Goal: Task Accomplishment & Management: Complete application form

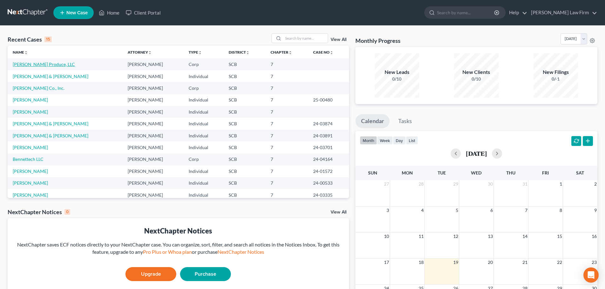
click at [48, 63] on link "[PERSON_NAME] Produce, LLC" at bounding box center [44, 64] width 62 height 5
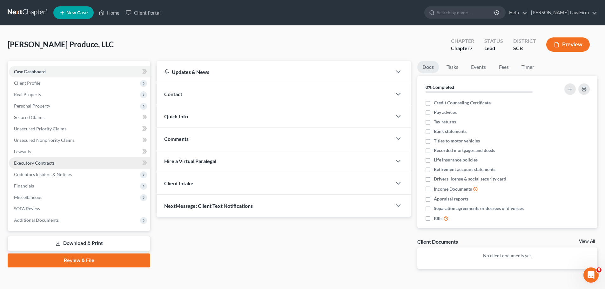
click at [43, 164] on span "Executory Contracts" at bounding box center [34, 162] width 41 height 5
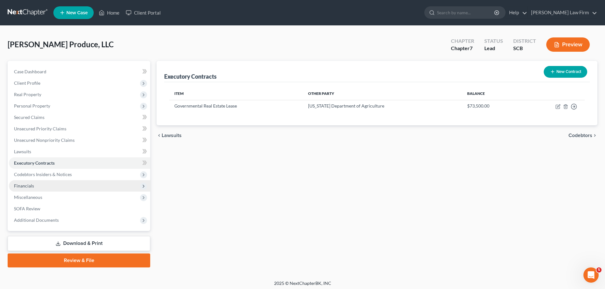
click at [34, 186] on span "Financials" at bounding box center [79, 185] width 141 height 11
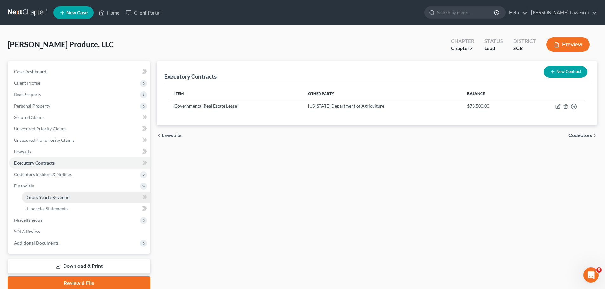
click at [39, 200] on link "Gross Yearly Revenue" at bounding box center [86, 197] width 129 height 11
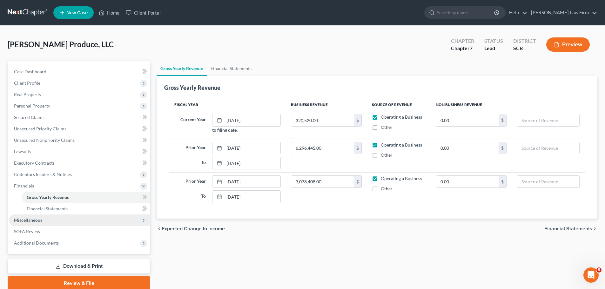
click at [37, 219] on span "Miscellaneous" at bounding box center [28, 219] width 28 height 5
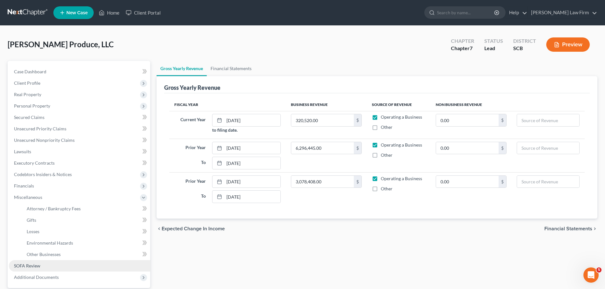
click at [35, 264] on span "SOFA Review" at bounding box center [27, 265] width 26 height 5
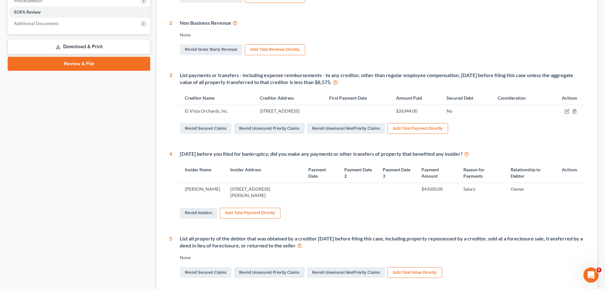
scroll to position [198, 0]
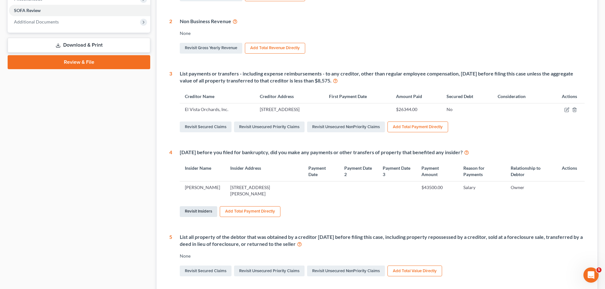
click at [197, 212] on link "Revisit Insiders" at bounding box center [198, 211] width 37 height 11
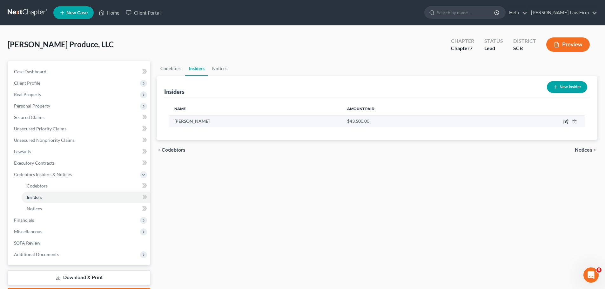
click at [565, 119] on icon "button" at bounding box center [565, 121] width 5 height 5
select select "10"
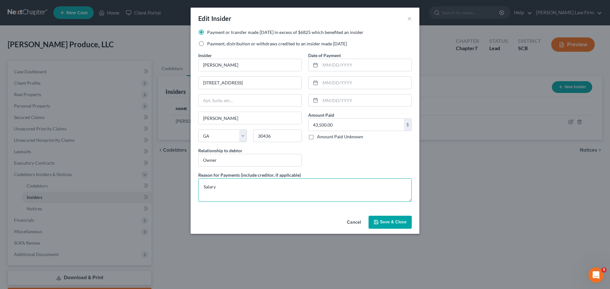
click at [241, 190] on textarea "Salary" at bounding box center [304, 189] width 213 height 23
type textarea "Salary - 2025 $4,500.00, 2024 $39,000.00"
click at [393, 223] on span "Save & Close" at bounding box center [393, 222] width 27 height 5
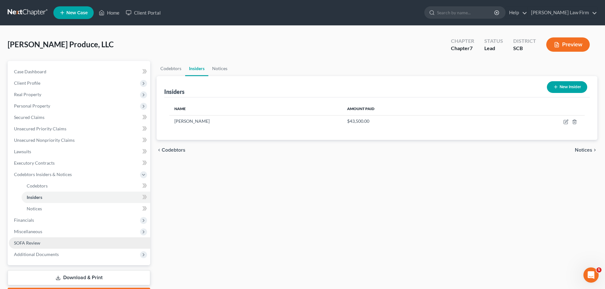
click at [32, 244] on span "SOFA Review" at bounding box center [27, 242] width 26 height 5
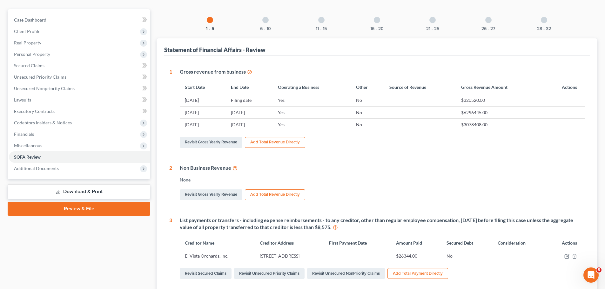
scroll to position [95, 0]
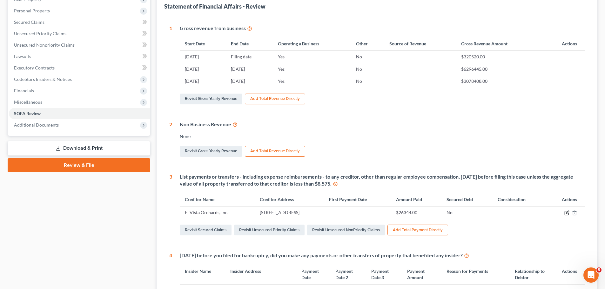
click at [566, 211] on icon "button" at bounding box center [566, 213] width 4 height 4
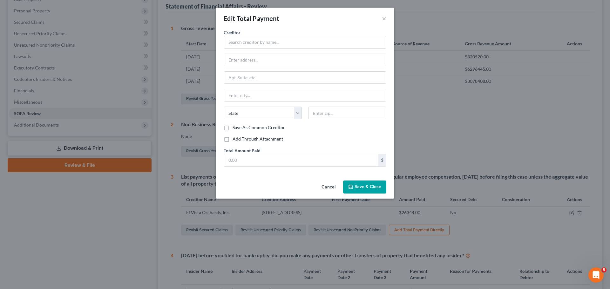
click at [334, 187] on button "Cancel" at bounding box center [328, 187] width 24 height 13
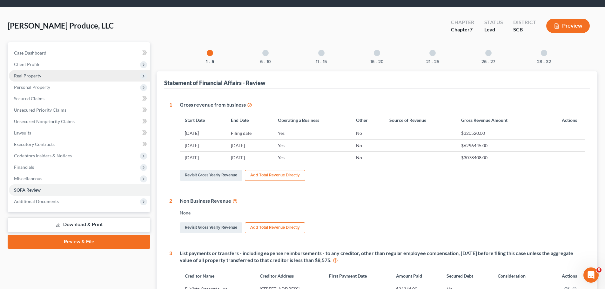
scroll to position [0, 0]
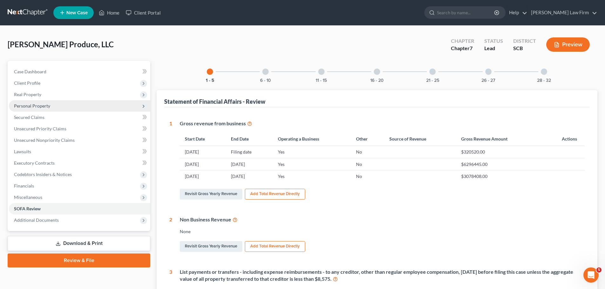
click at [36, 105] on span "Personal Property" at bounding box center [32, 105] width 36 height 5
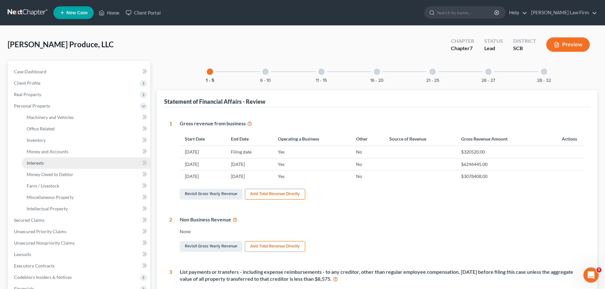
click at [39, 163] on span "Interests" at bounding box center [35, 162] width 17 height 5
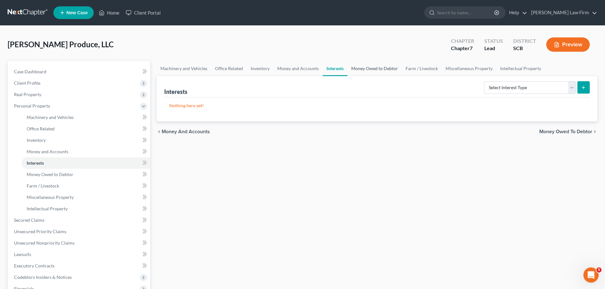
click at [361, 69] on link "Money Owed to Debtor" at bounding box center [374, 68] width 54 height 15
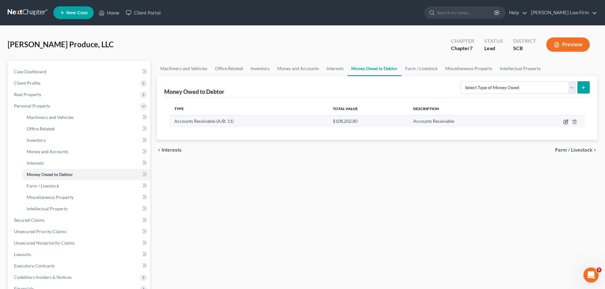
click at [565, 122] on icon "button" at bounding box center [565, 121] width 5 height 5
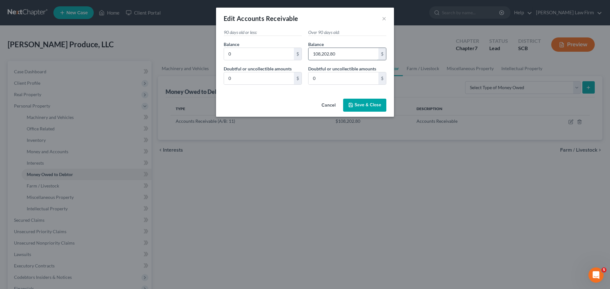
click at [325, 53] on input "108,202.80" at bounding box center [343, 54] width 70 height 12
type input "108,212.93"
click at [367, 104] on span "Save & Close" at bounding box center [367, 105] width 27 height 5
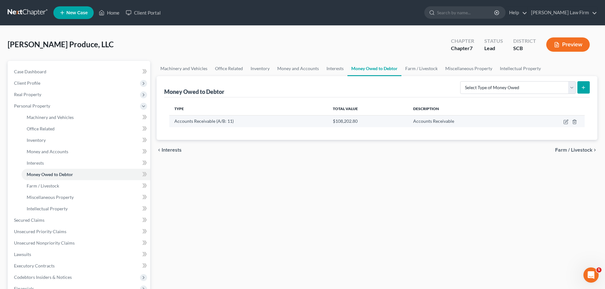
click at [563, 123] on td at bounding box center [554, 121] width 60 height 12
click at [567, 123] on icon "button" at bounding box center [565, 121] width 5 height 5
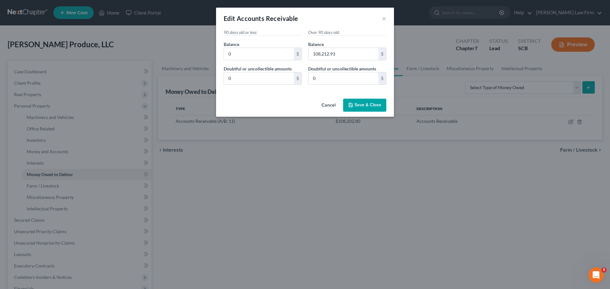
click at [376, 105] on span "Save & Close" at bounding box center [367, 105] width 27 height 5
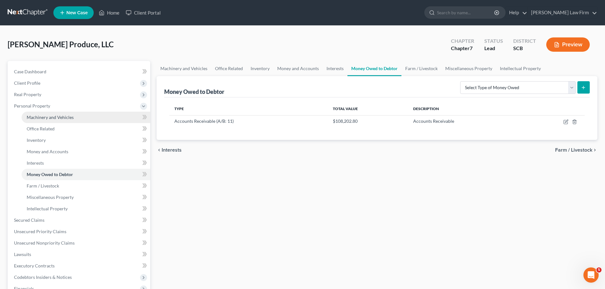
click at [44, 119] on span "Machinery and Vehicles" at bounding box center [50, 117] width 47 height 5
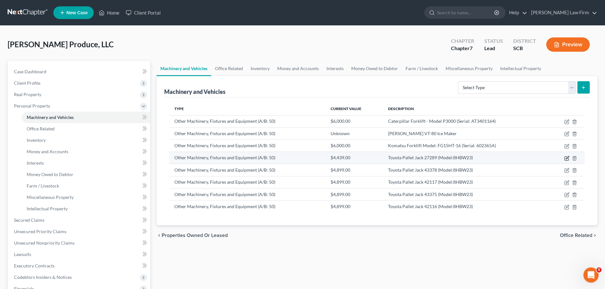
click at [566, 159] on icon "button" at bounding box center [567, 157] width 3 height 3
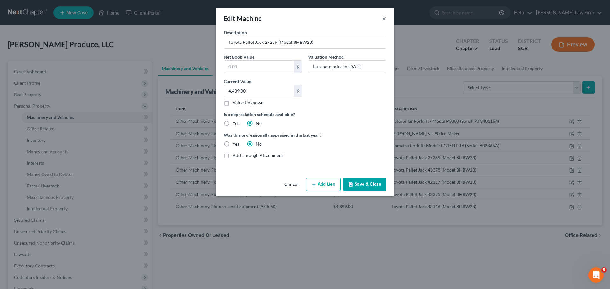
click at [383, 19] on button "×" at bounding box center [384, 19] width 4 height 8
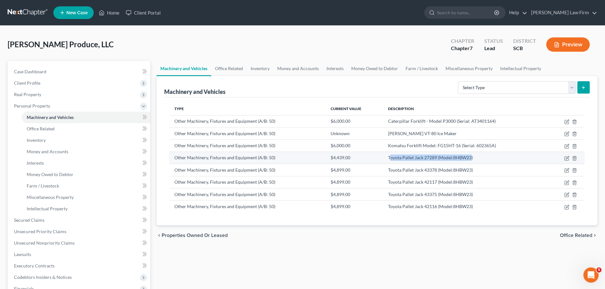
drag, startPoint x: 390, startPoint y: 158, endPoint x: 471, endPoint y: 158, distance: 81.6
click at [471, 158] on td "Toyota Pallet Jack 27289 (Model:8HBW23)" at bounding box center [466, 158] width 166 height 12
click at [476, 159] on td "Toyota Pallet Jack 27289 (Model:8HBW23)" at bounding box center [466, 158] width 166 height 12
drag, startPoint x: 388, startPoint y: 157, endPoint x: 478, endPoint y: 158, distance: 89.8
click at [478, 158] on td "Toyota Pallet Jack 27289 (Model:8HBW23)" at bounding box center [466, 158] width 166 height 12
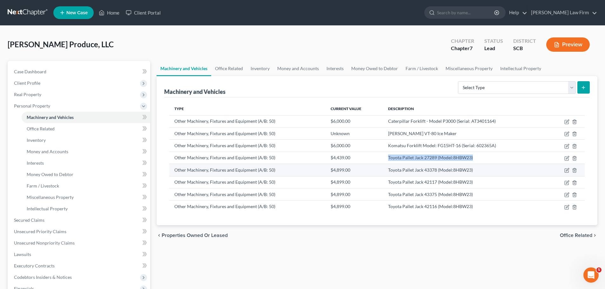
copy td "Toyota Pallet Jack 27289 (Model:8HBW23)"
click at [490, 153] on td "Toyota Pallet Jack 27289 (Model:8HBW23)" at bounding box center [466, 158] width 166 height 12
click at [574, 157] on icon "button" at bounding box center [574, 158] width 5 height 5
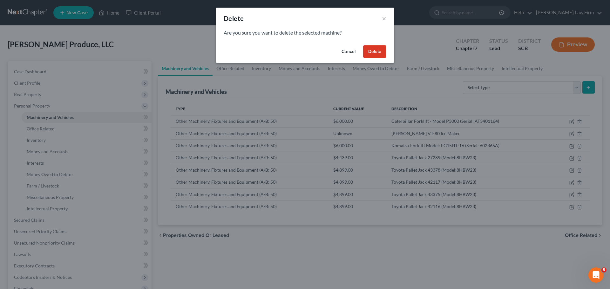
click at [379, 52] on button "Delete" at bounding box center [374, 51] width 23 height 13
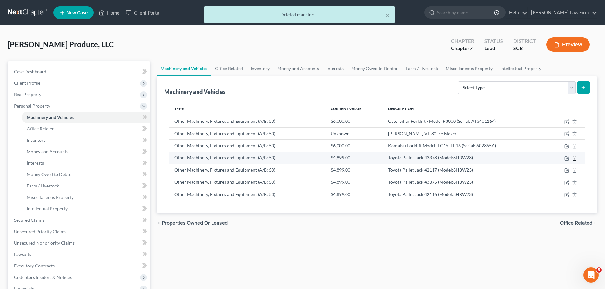
click at [575, 157] on polyline "button" at bounding box center [574, 157] width 4 height 0
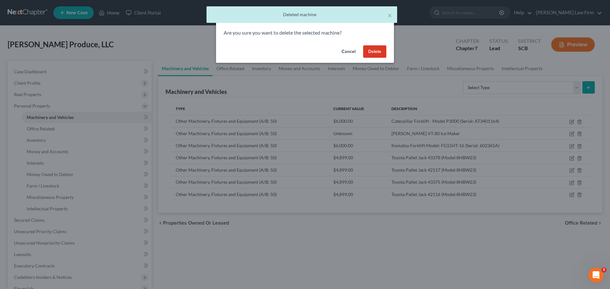
click at [377, 53] on button "Delete" at bounding box center [374, 51] width 23 height 13
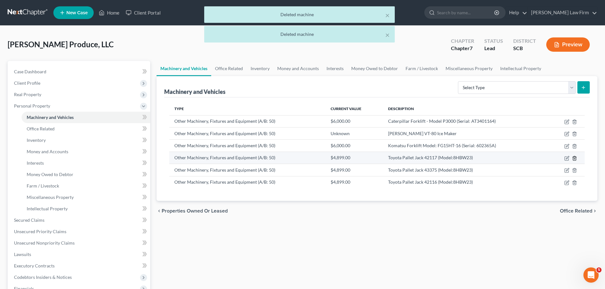
click at [574, 158] on icon "button" at bounding box center [574, 158] width 5 height 5
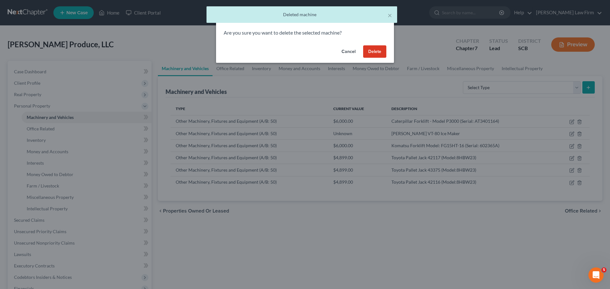
click at [373, 50] on button "Delete" at bounding box center [374, 51] width 23 height 13
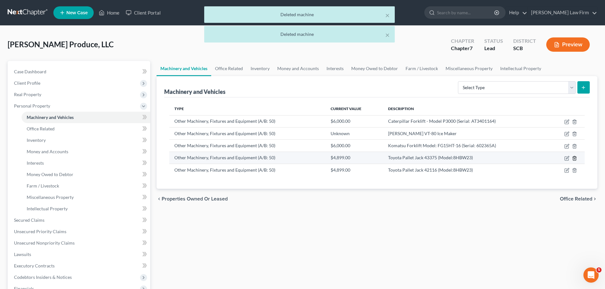
click at [576, 157] on icon "button" at bounding box center [574, 158] width 3 height 4
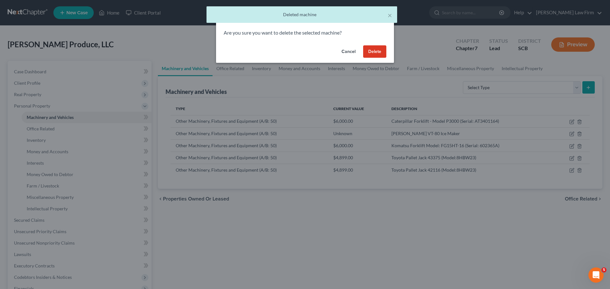
click at [384, 56] on button "Delete" at bounding box center [374, 51] width 23 height 13
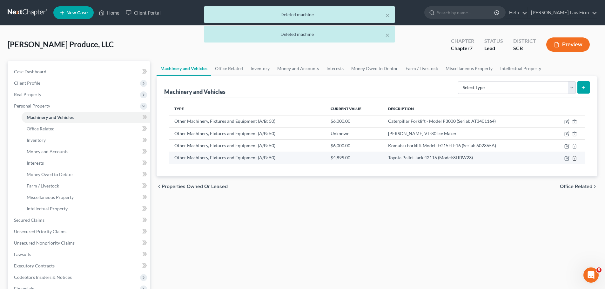
click at [575, 159] on line "button" at bounding box center [575, 158] width 0 height 1
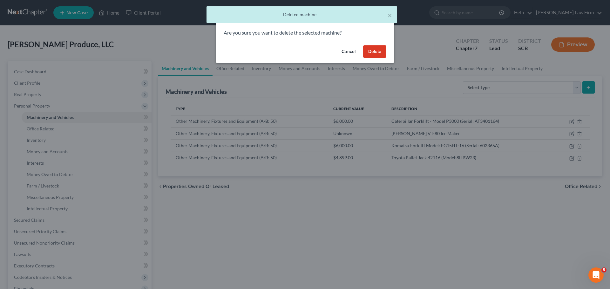
click at [376, 53] on button "Delete" at bounding box center [374, 51] width 23 height 13
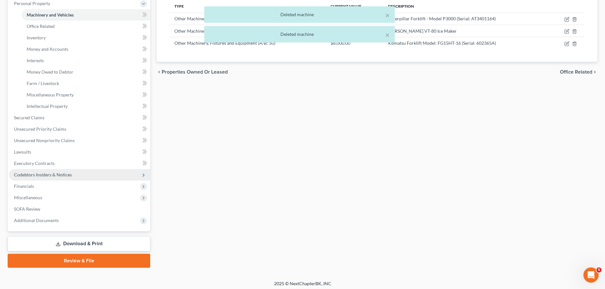
scroll to position [105, 0]
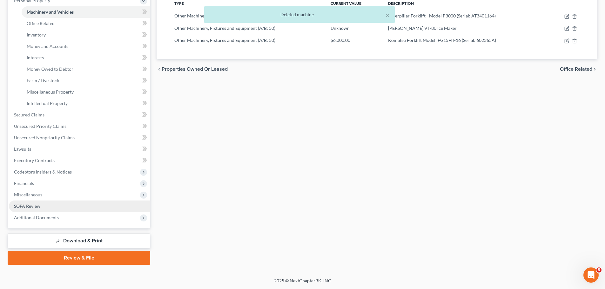
click at [32, 206] on span "SOFA Review" at bounding box center [27, 206] width 26 height 5
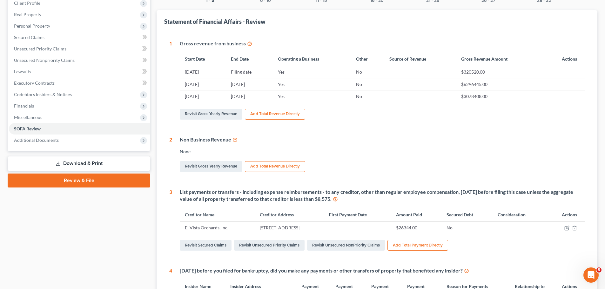
scroll to position [72, 0]
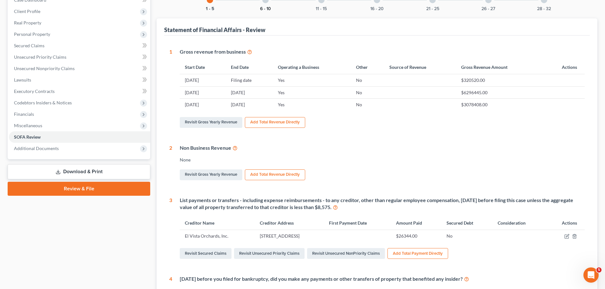
click at [268, 7] on button "6 - 10" at bounding box center [265, 9] width 11 height 4
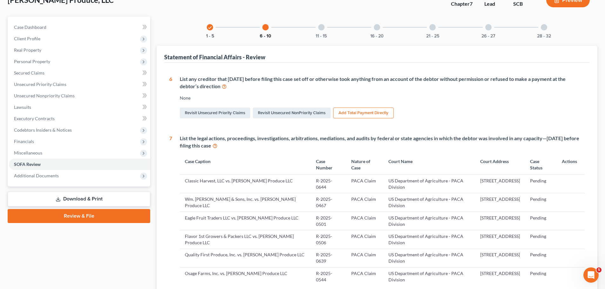
scroll to position [21, 0]
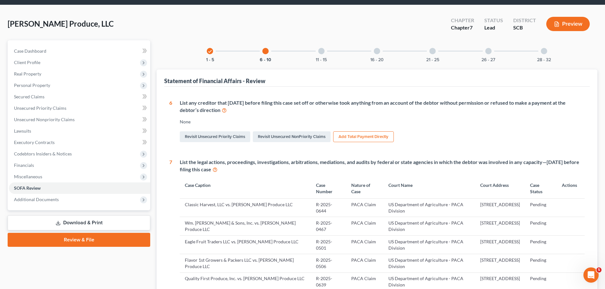
click at [319, 51] on div at bounding box center [321, 51] width 6 height 6
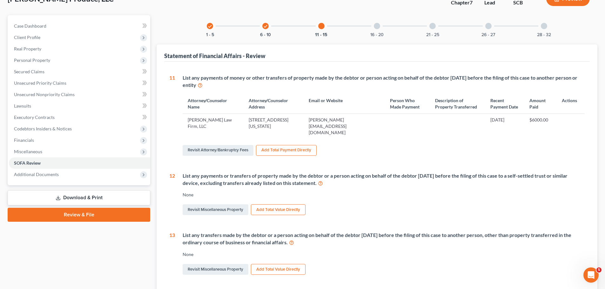
scroll to position [84, 0]
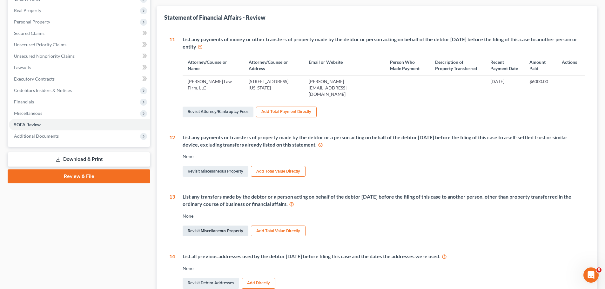
click at [213, 226] on link "Revisit Miscellaneous Property" at bounding box center [216, 231] width 66 height 11
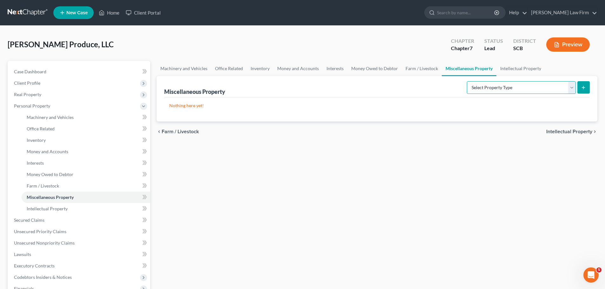
click at [573, 87] on select "Select Property Type Assigned for Creditor Benefit [DATE] (SOFA: 8) Assigned to…" at bounding box center [521, 87] width 109 height 13
select select "transferred"
click at [467, 81] on select "Select Property Type Assigned for Creditor Benefit [DATE] (SOFA: 8) Assigned to…" at bounding box center [521, 87] width 109 height 13
click at [585, 88] on icon "submit" at bounding box center [583, 87] width 5 height 5
select select "Ordinary ([DATE])"
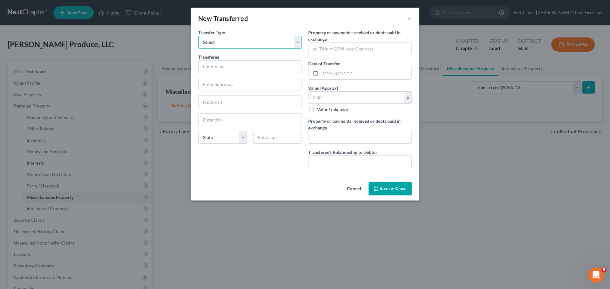
click at [246, 42] on select "Select Ordinary ([DATE]) [DATE]" at bounding box center [249, 42] width 103 height 13
click at [198, 36] on select "Select Ordinary ([DATE]) [DATE]" at bounding box center [249, 42] width 103 height 13
click at [234, 63] on input "text" at bounding box center [249, 67] width 103 height 12
type input "[PERSON_NAME] Produce"
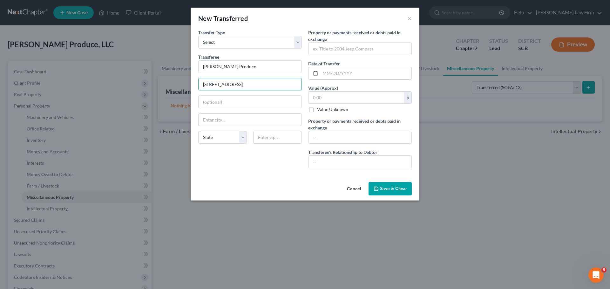
type input "[STREET_ADDRESS]"
type input "[GEOGRAPHIC_DATA]"
select select "42"
type input "29172"
click at [349, 46] on input "text" at bounding box center [359, 49] width 103 height 12
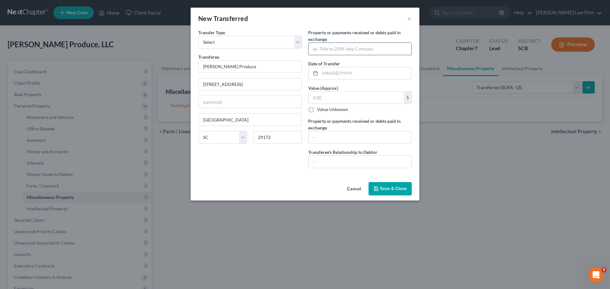
paste input "Toyota Pallet Jack 27289 (Model:8HBW23)"
type input "Toyota Pallet Jack 27289 (Model:8HBW23)"
click at [357, 72] on input "text" at bounding box center [365, 73] width 91 height 12
type input "[DATE]"
click at [327, 99] on input "text" at bounding box center [355, 98] width 95 height 12
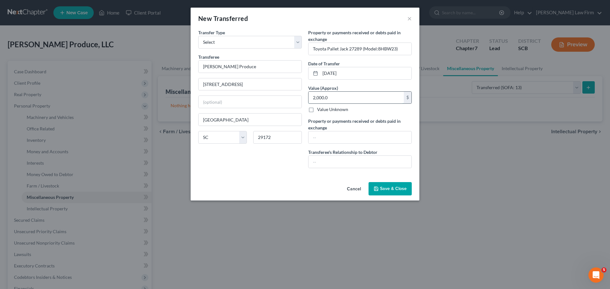
type input "2,000.00"
drag, startPoint x: 324, startPoint y: 96, endPoint x: 294, endPoint y: 96, distance: 30.2
click at [294, 96] on div "Transfer Type * Select Ordinary ([DATE]) [DATE] Transferee * [PERSON_NAME] Prod…" at bounding box center [305, 101] width 220 height 144
click at [317, 111] on label "Value Unknown" at bounding box center [332, 109] width 31 height 6
click at [319, 110] on input "Value Unknown" at bounding box center [321, 108] width 4 height 4
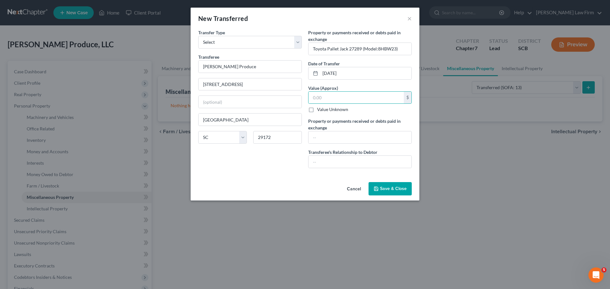
checkbox input "true"
type input "0.00"
click at [332, 140] on input "text" at bounding box center [359, 137] width 103 height 12
type input "2000.00"
click at [338, 160] on input "text" at bounding box center [359, 162] width 103 height 12
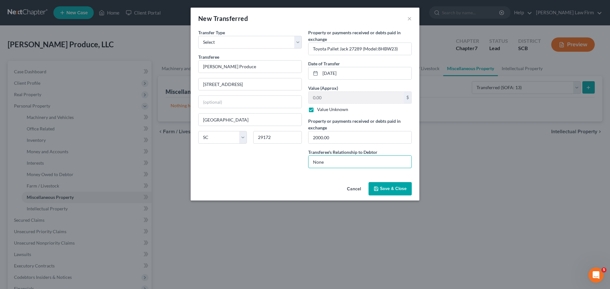
type input "None"
click at [387, 188] on span "Save & Close" at bounding box center [393, 188] width 27 height 5
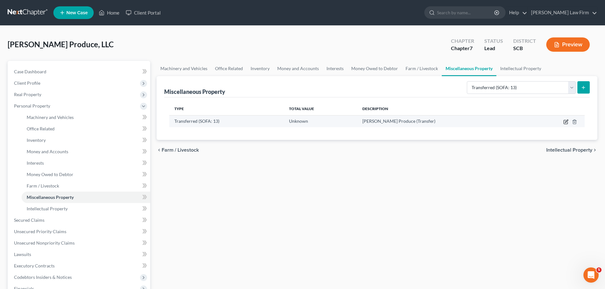
click at [566, 120] on icon "button" at bounding box center [565, 121] width 5 height 5
select select "Ordinary ([DATE])"
select select "42"
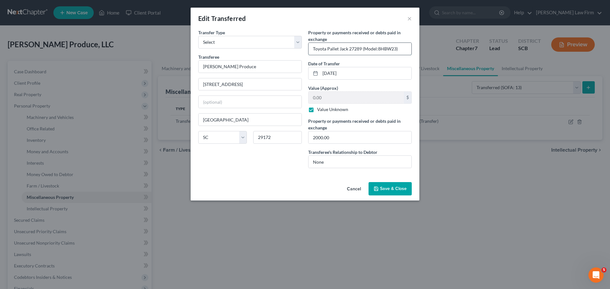
click at [313, 47] on input "Toyota Pallet Jack 27289 (Model:8HBW23)" at bounding box center [359, 49] width 103 height 12
type input "5 - Toyota Pallet Jack 27289 (Model:8HBW23)"
click at [316, 137] on input "2000.00" at bounding box center [359, 137] width 103 height 12
click at [352, 138] on input "1000.00" at bounding box center [359, 137] width 103 height 12
click at [316, 137] on input "1000.00" at bounding box center [359, 137] width 103 height 12
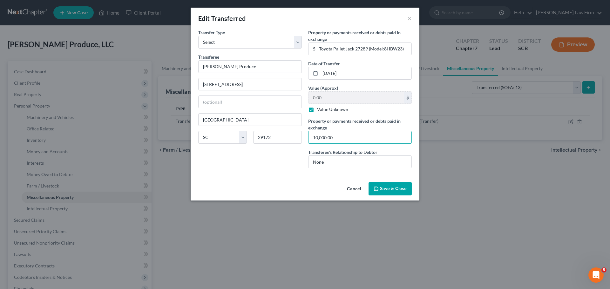
type input "10,000.00"
click at [384, 190] on span "Save & Close" at bounding box center [393, 188] width 27 height 5
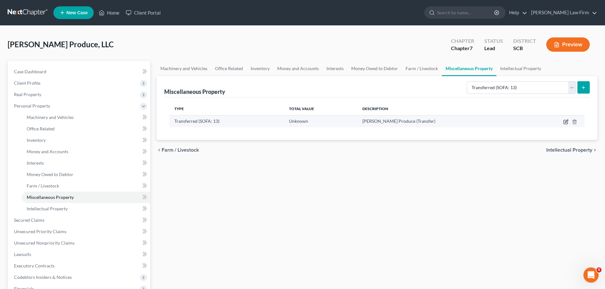
click at [564, 121] on icon "button" at bounding box center [565, 121] width 5 height 5
select select "Ordinary ([DATE])"
select select "42"
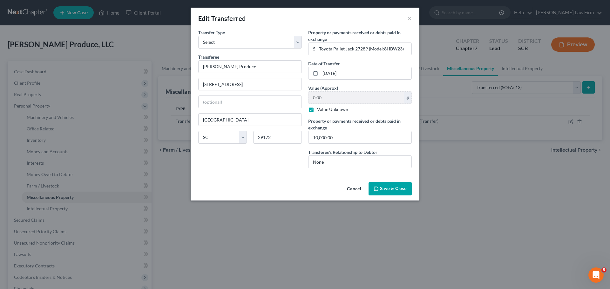
click at [317, 111] on label "Value Unknown" at bounding box center [332, 109] width 31 height 6
click at [319, 110] on input "Value Unknown" at bounding box center [321, 108] width 4 height 4
checkbox input "false"
click at [330, 101] on input "0.00" at bounding box center [355, 98] width 95 height 12
click at [347, 96] on input "10,000.00" at bounding box center [355, 98] width 95 height 12
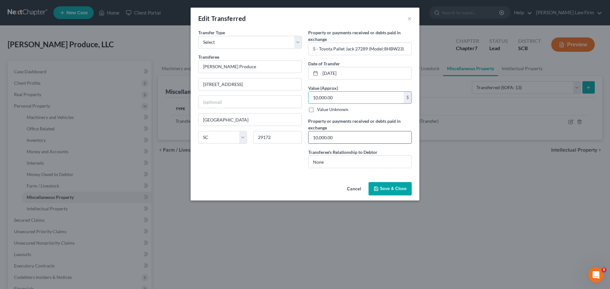
type input "10,000.00"
click at [362, 141] on input "10,000.00" at bounding box center [359, 137] width 103 height 12
click at [391, 188] on span "Save & Close" at bounding box center [393, 188] width 27 height 5
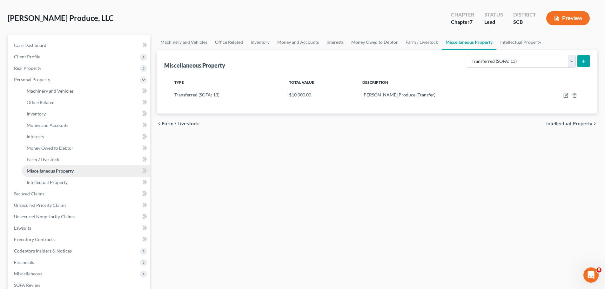
scroll to position [79, 0]
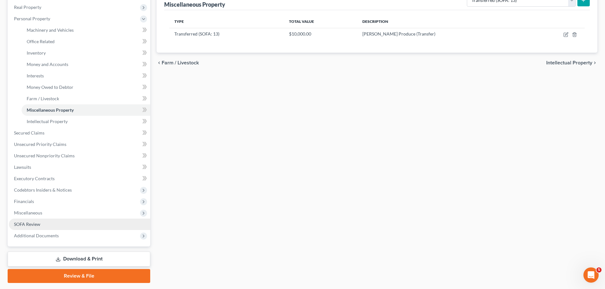
click at [30, 224] on span "SOFA Review" at bounding box center [27, 224] width 26 height 5
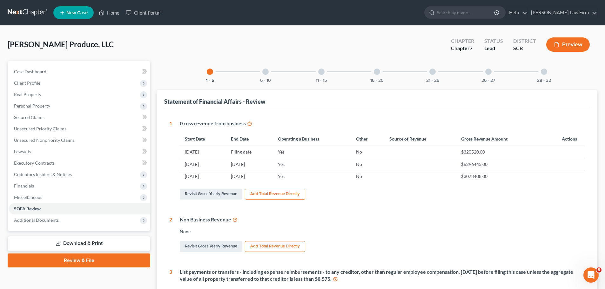
click at [323, 76] on div "11 - 15" at bounding box center [321, 72] width 22 height 22
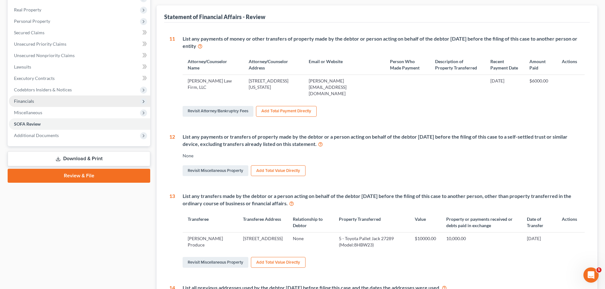
scroll to position [80, 0]
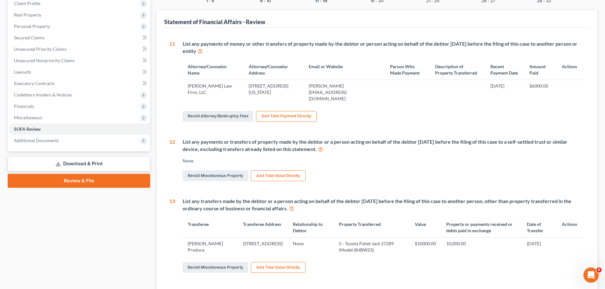
click at [89, 159] on link "Download & Print" at bounding box center [79, 164] width 143 height 15
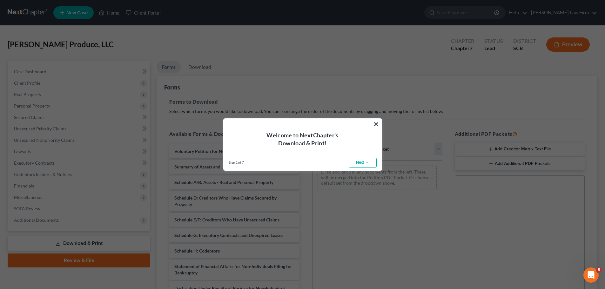
click at [366, 162] on link "Next →" at bounding box center [363, 163] width 28 height 10
select select "0"
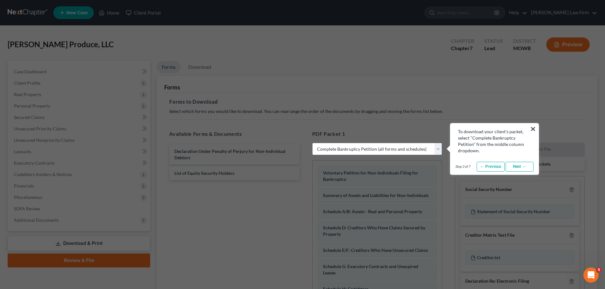
click at [520, 165] on link "Next →" at bounding box center [519, 167] width 28 height 10
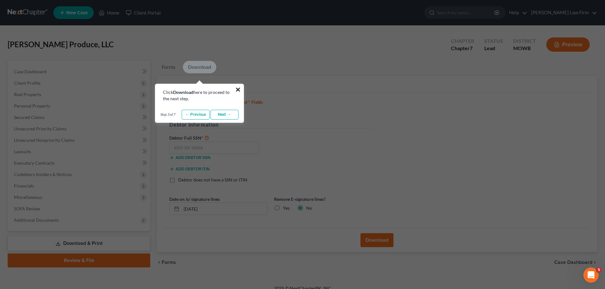
click at [237, 88] on button "×" at bounding box center [238, 89] width 6 height 10
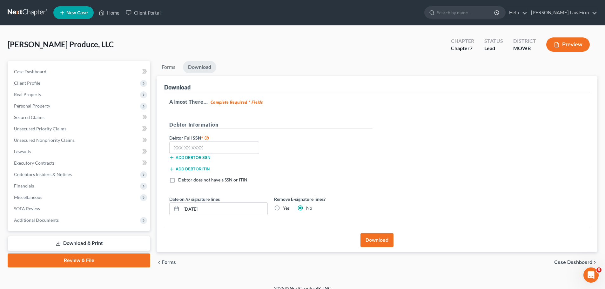
click at [374, 238] on button "Download" at bounding box center [376, 240] width 33 height 14
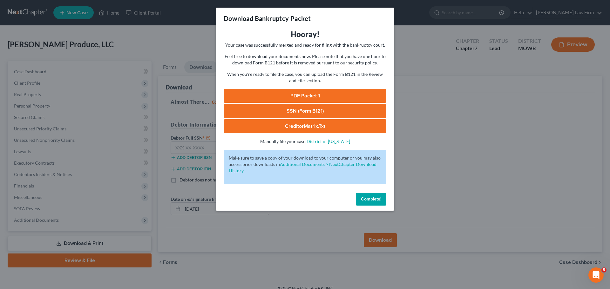
click at [296, 93] on link "PDF Packet 1" at bounding box center [305, 96] width 163 height 14
drag, startPoint x: 366, startPoint y: 197, endPoint x: 362, endPoint y: 193, distance: 5.0
click at [366, 197] on span "Complete!" at bounding box center [371, 199] width 20 height 5
